Goal: Book appointment/travel/reservation

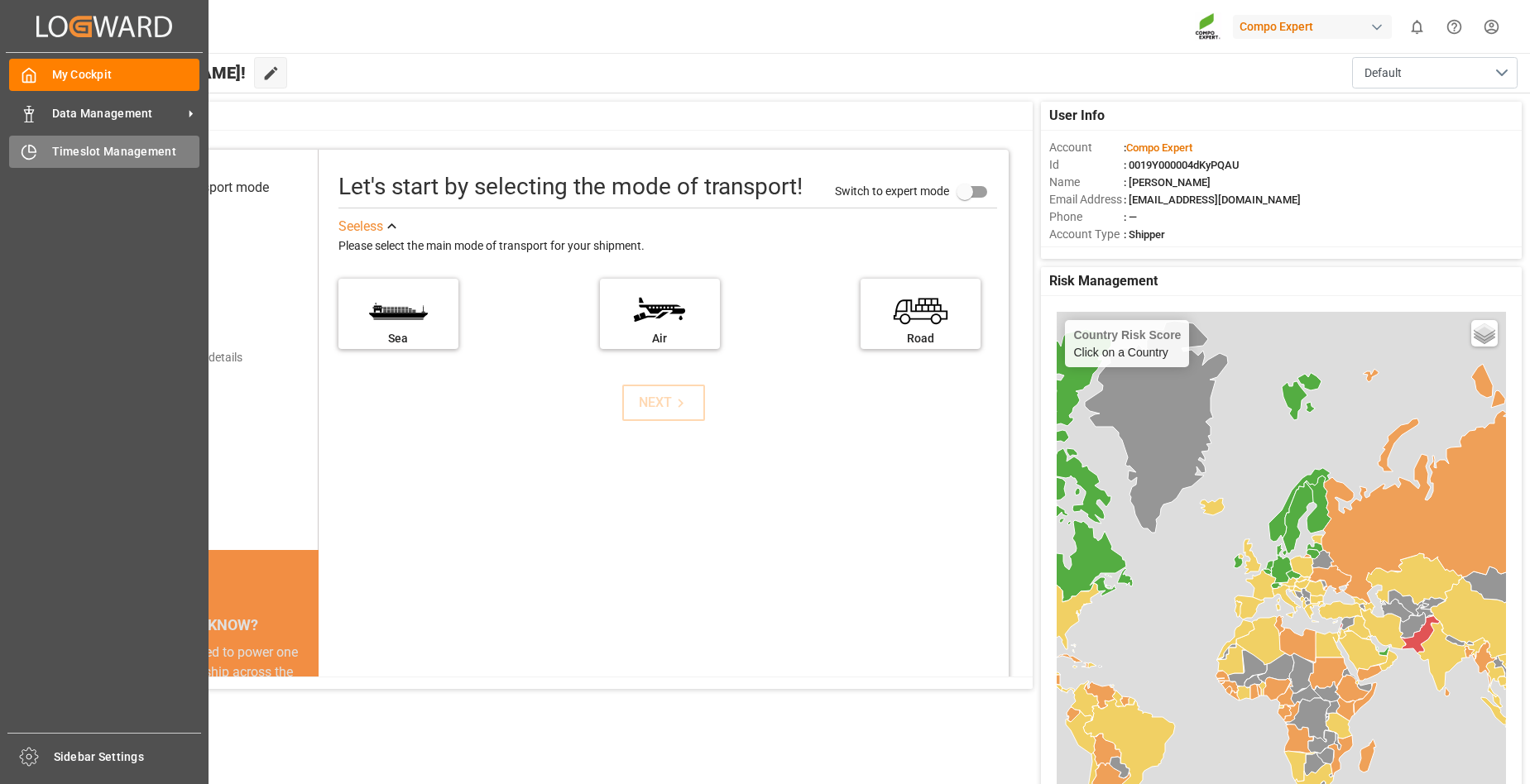
click at [119, 148] on span "Timeslot Management" at bounding box center [126, 152] width 148 height 18
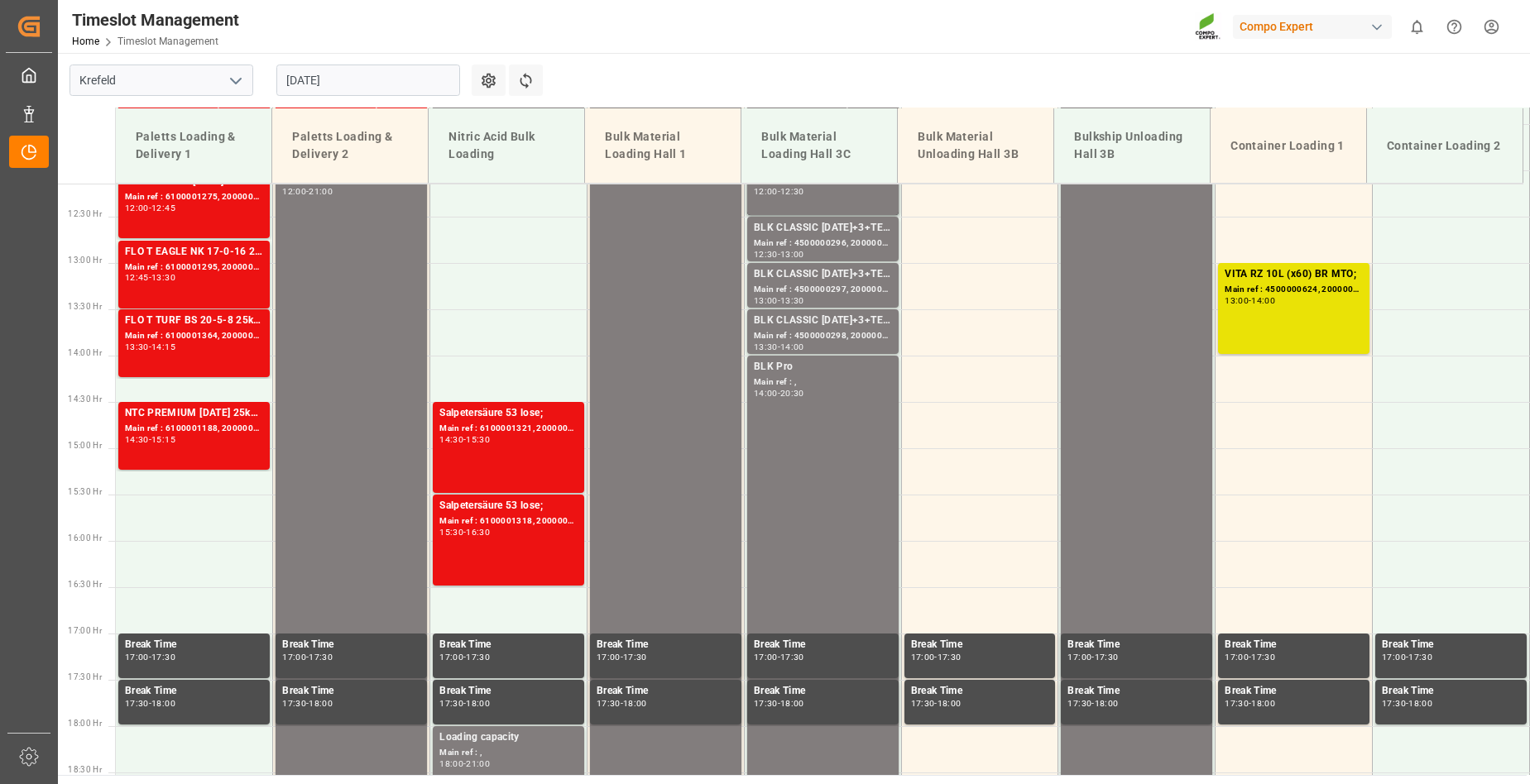
scroll to position [1138, 0]
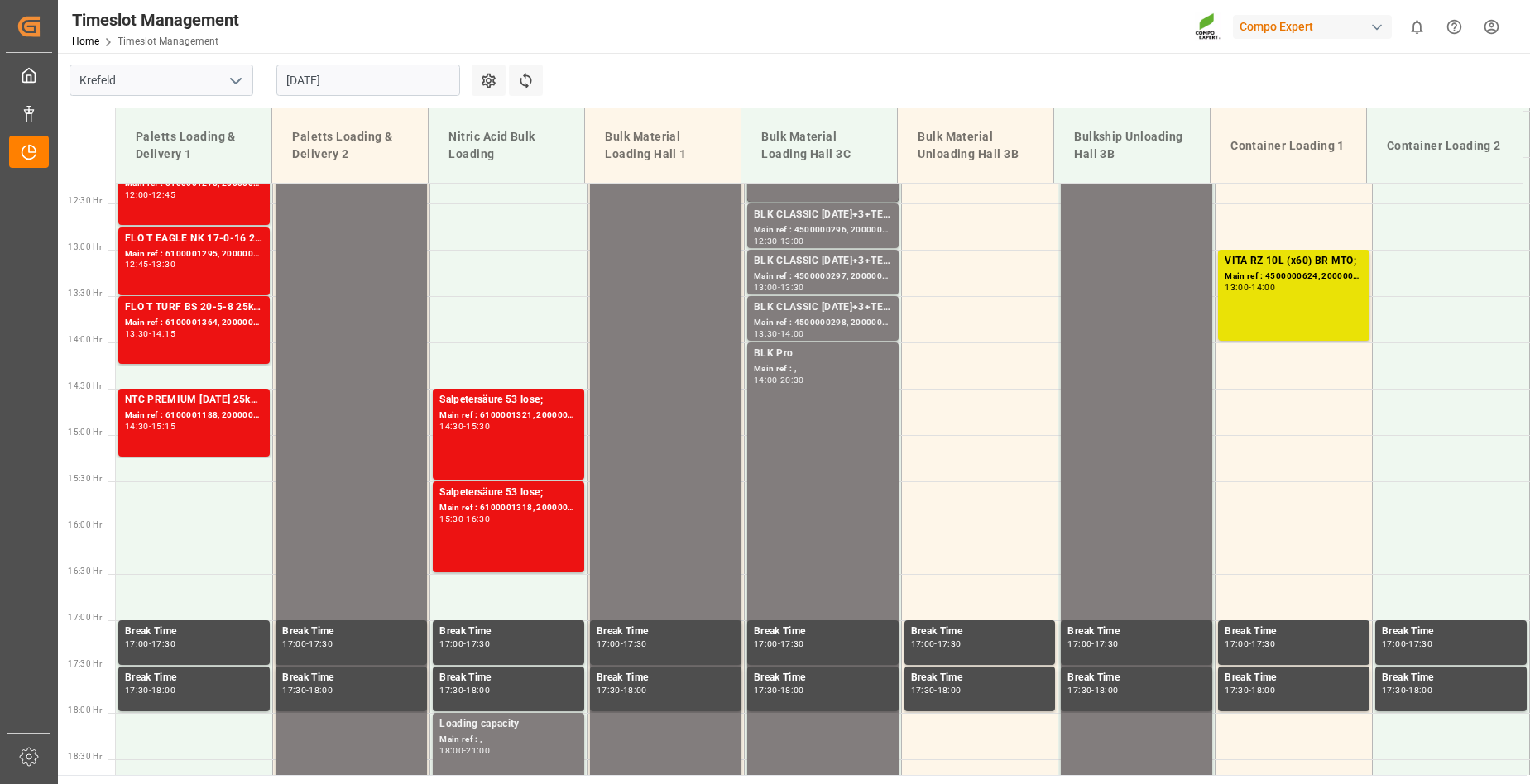
click at [373, 70] on input "[DATE]" at bounding box center [368, 80] width 183 height 31
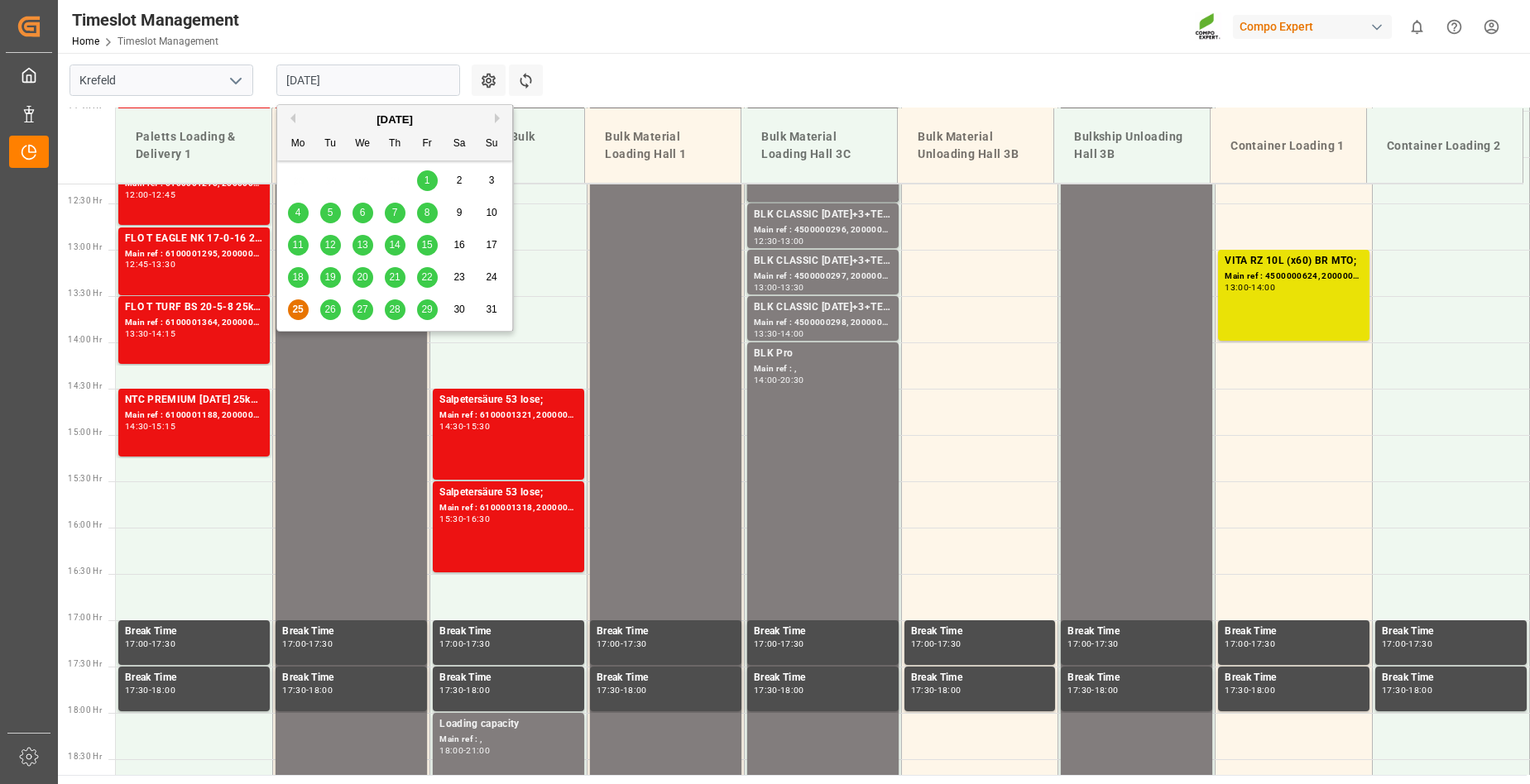
click at [333, 308] on span "26" at bounding box center [330, 309] width 11 height 12
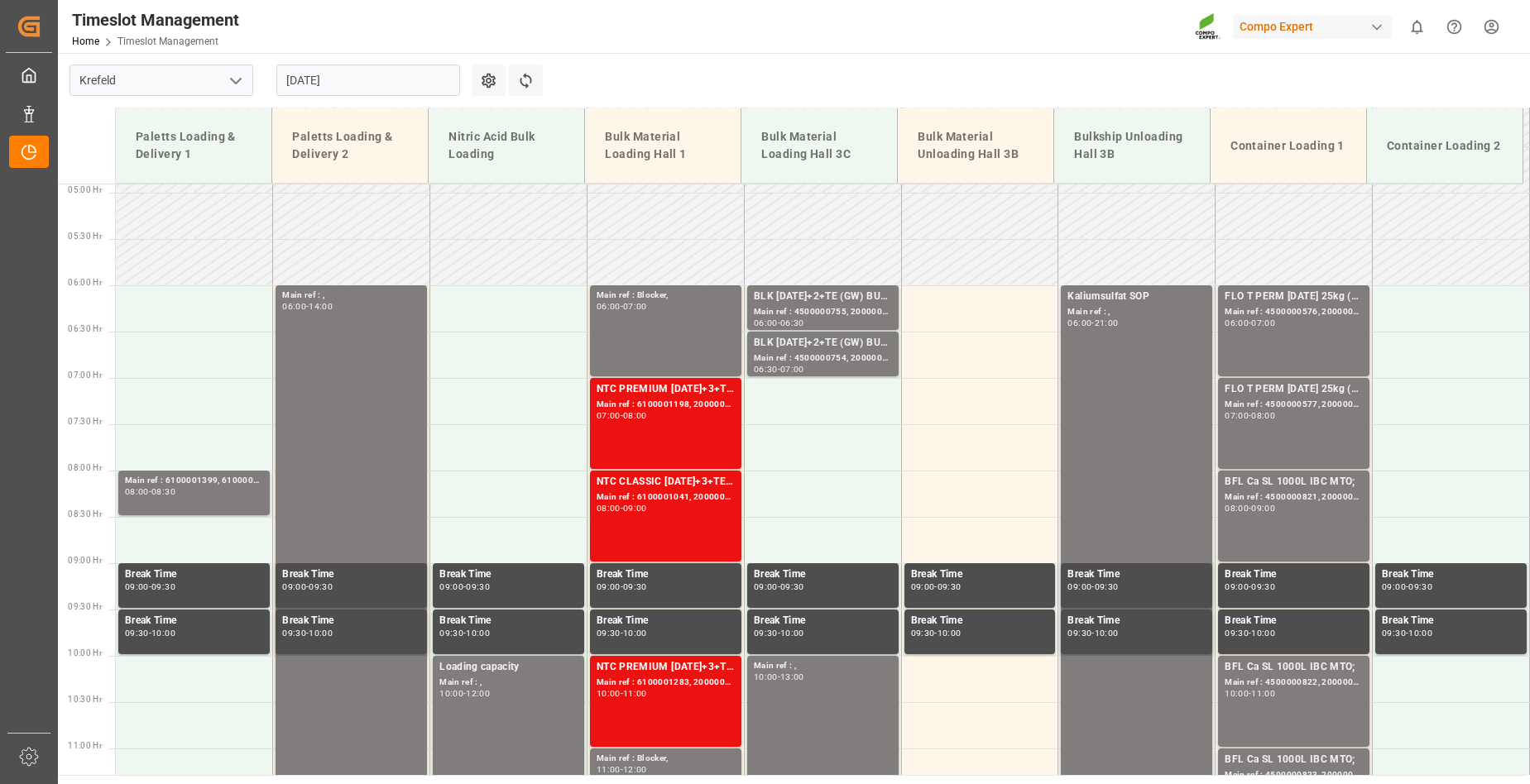
scroll to position [394, 0]
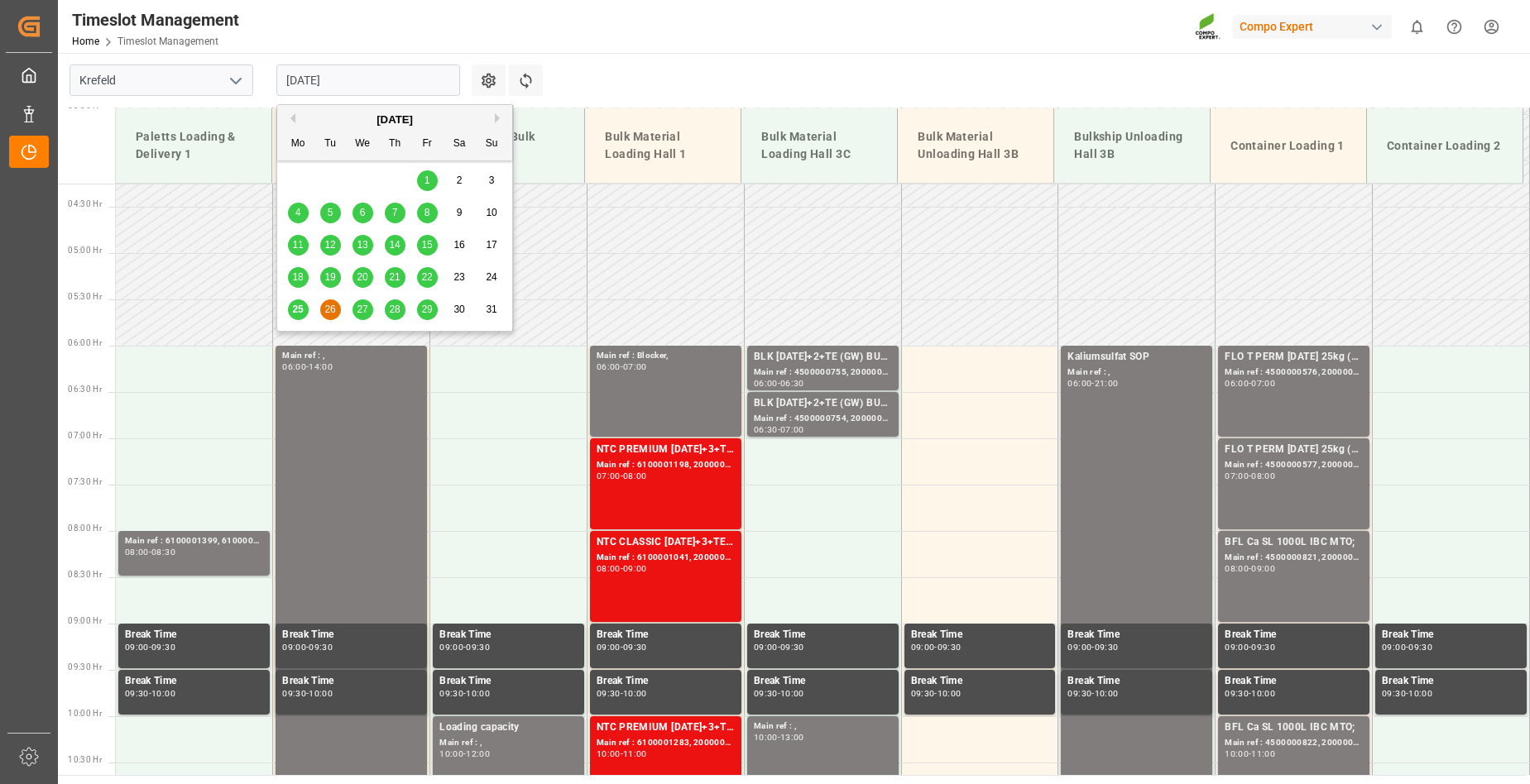
click at [348, 76] on input "[DATE]" at bounding box center [368, 80] width 183 height 31
click at [366, 310] on span "27" at bounding box center [362, 309] width 11 height 12
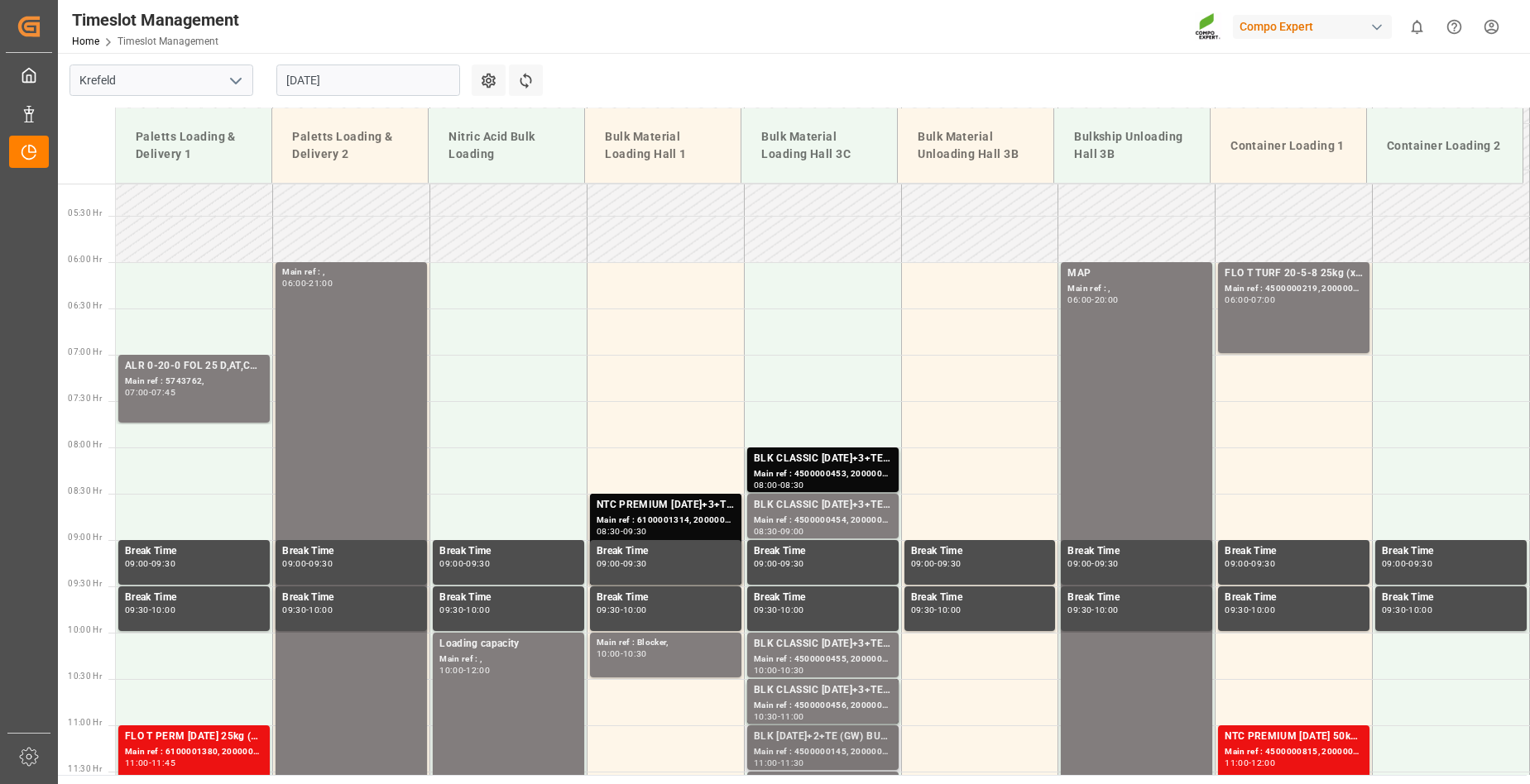
scroll to position [477, 0]
